Goal: Task Accomplishment & Management: Manage account settings

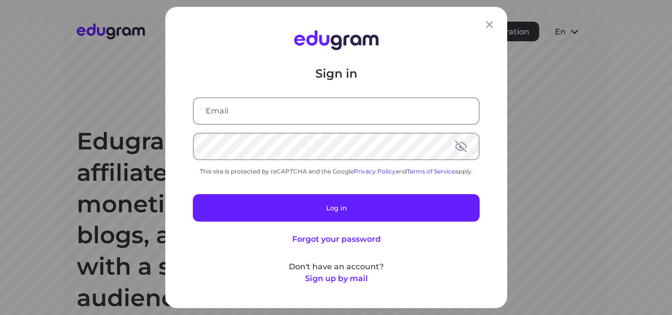
type input "[EMAIL_ADDRESS][DOMAIN_NAME]"
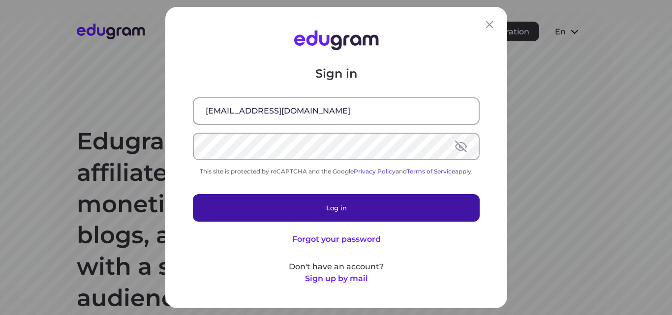
click at [313, 209] on button "Log in" at bounding box center [336, 208] width 287 height 28
